Goal: Information Seeking & Learning: Learn about a topic

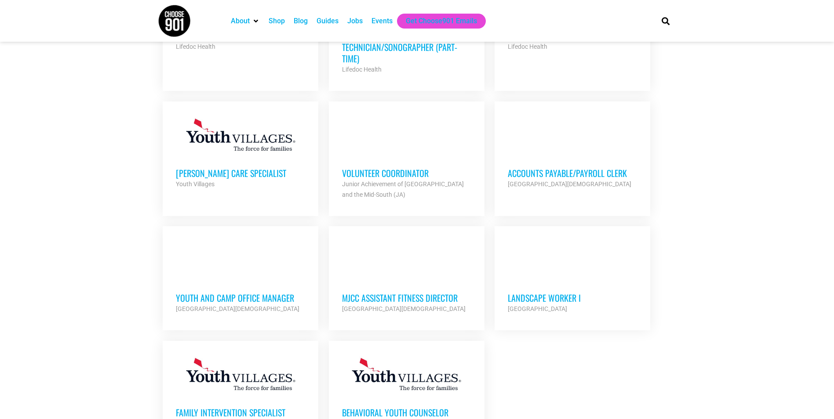
scroll to position [923, 0]
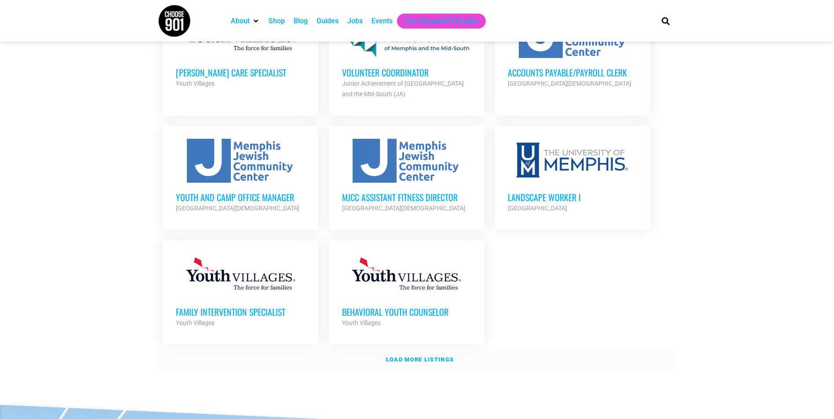
click at [430, 356] on strong "Load more listings" at bounding box center [420, 359] width 68 height 7
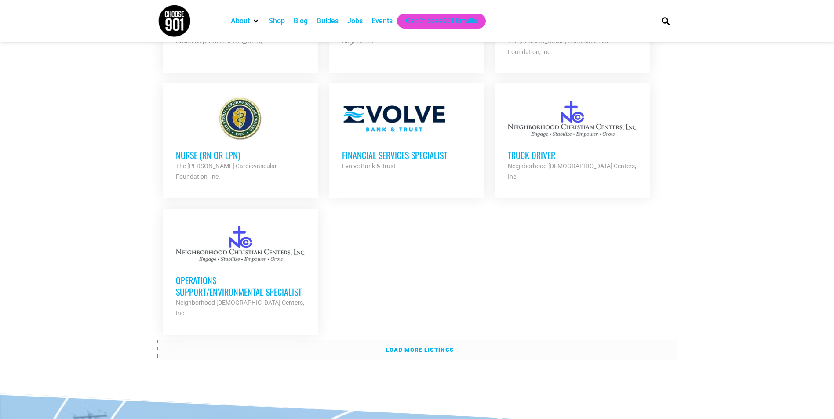
scroll to position [1846, 0]
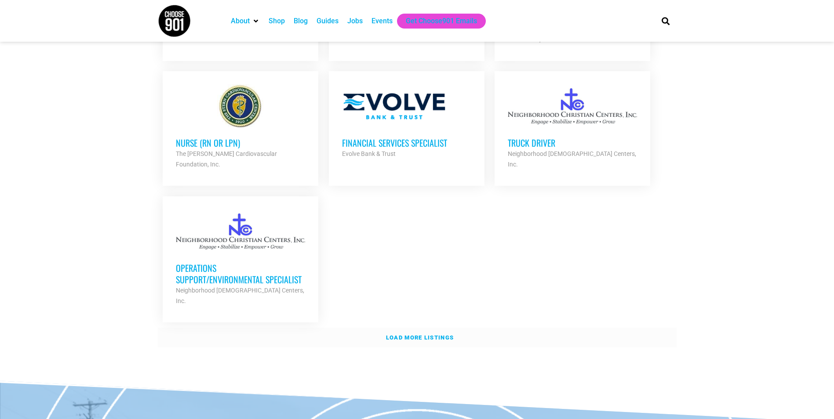
click at [413, 334] on strong "Load more listings" at bounding box center [420, 337] width 68 height 7
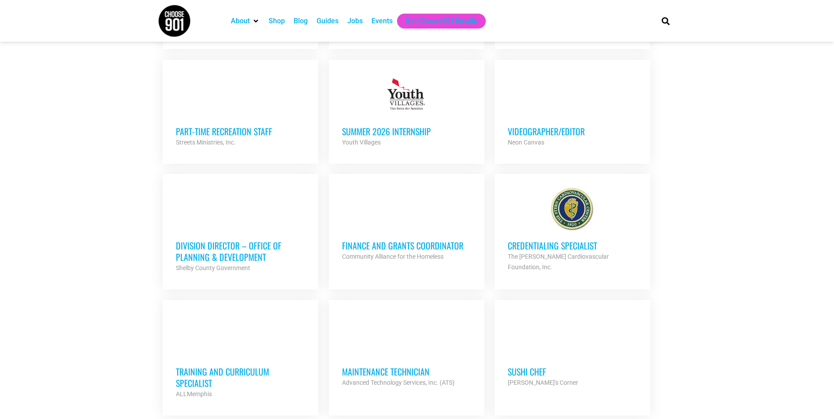
scroll to position [2373, 0]
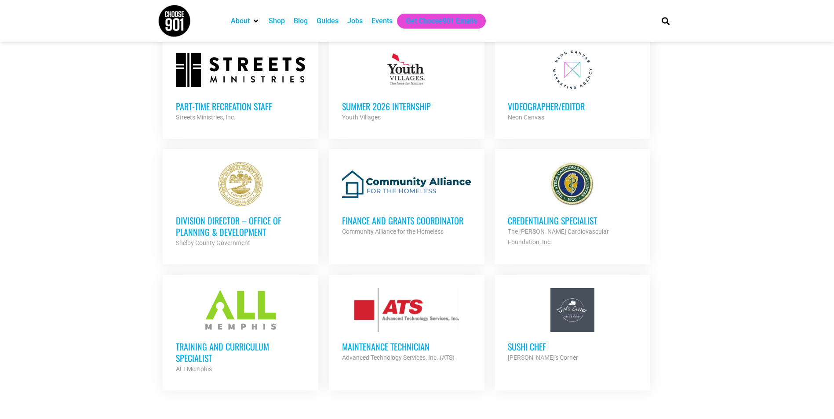
click at [385, 341] on h3 "Maintenance Technician" at bounding box center [406, 346] width 129 height 11
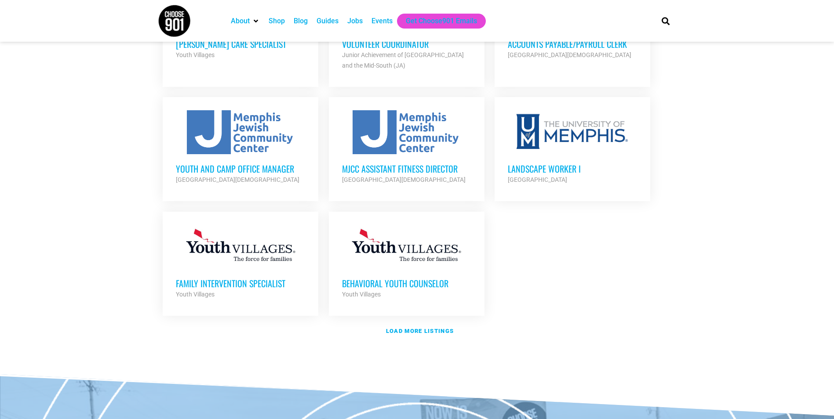
scroll to position [978, 0]
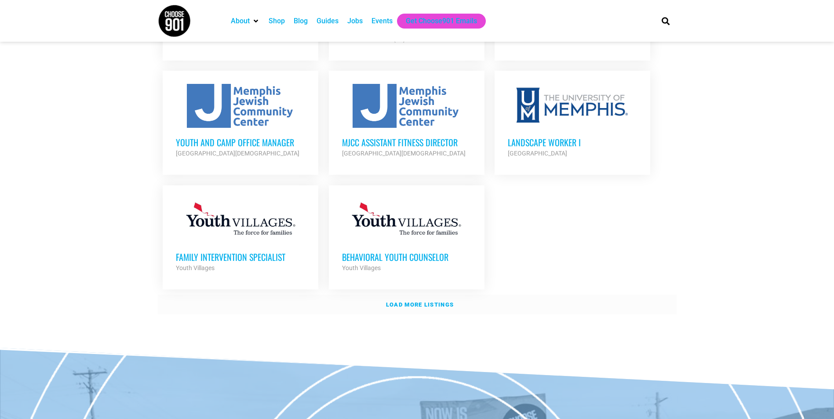
click at [426, 295] on link "Load more listings" at bounding box center [417, 305] width 519 height 20
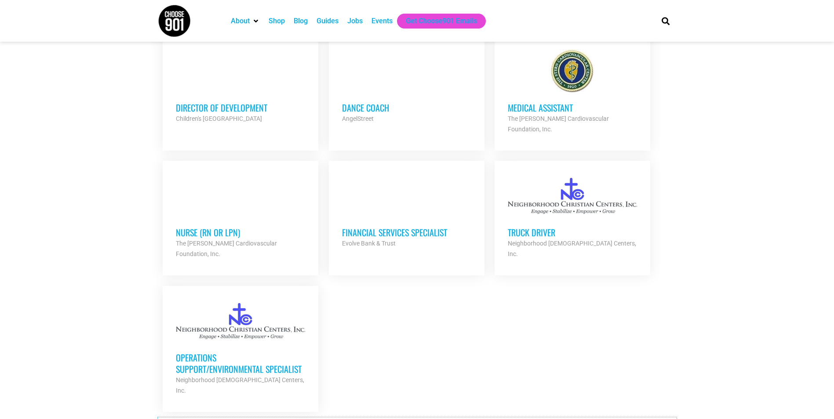
scroll to position [1769, 0]
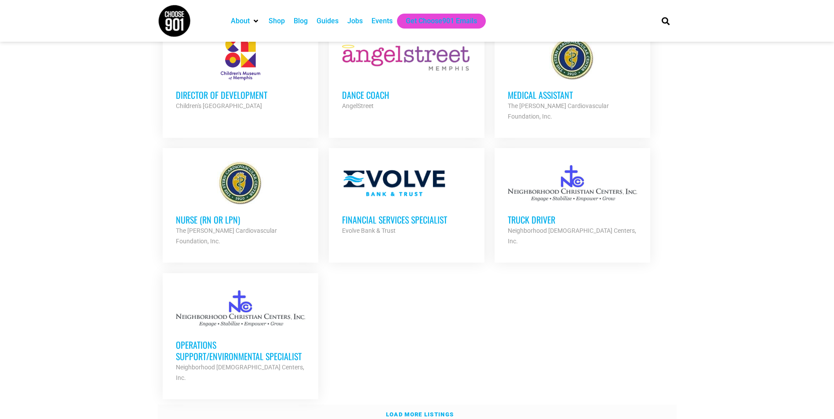
click at [438, 411] on strong "Load more listings" at bounding box center [420, 414] width 68 height 7
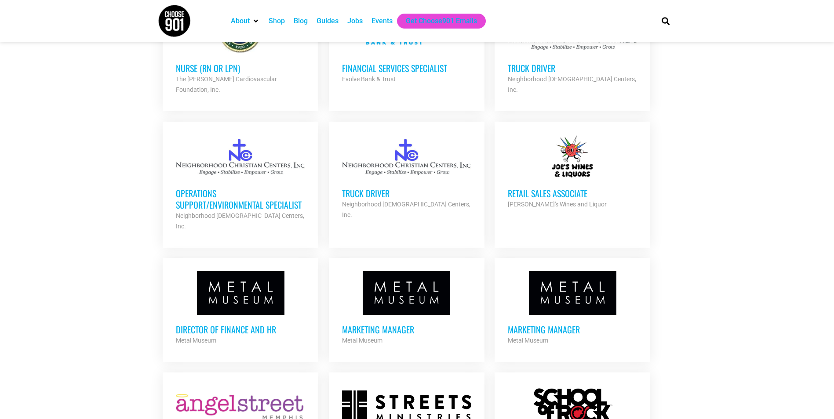
scroll to position [1901, 0]
